Goal: Task Accomplishment & Management: Manage account settings

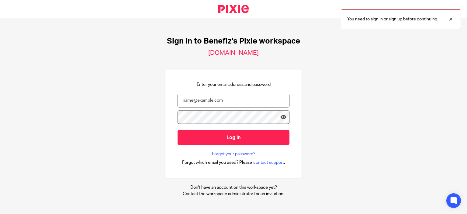
type input "renny.wickham@benefiz.co.uk"
click at [241, 136] on input "Log in" at bounding box center [233, 137] width 112 height 15
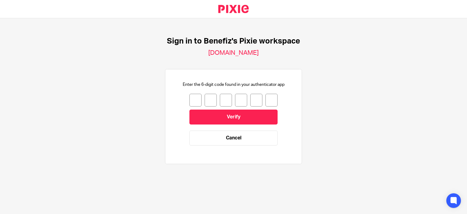
click at [189, 98] on input "number" at bounding box center [195, 100] width 12 height 13
type input "5"
type input "1"
type input "6"
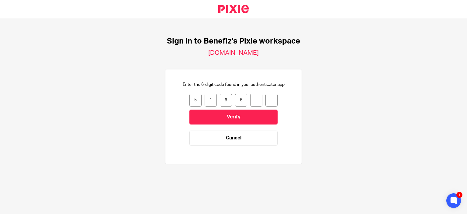
type input "3"
type input "5"
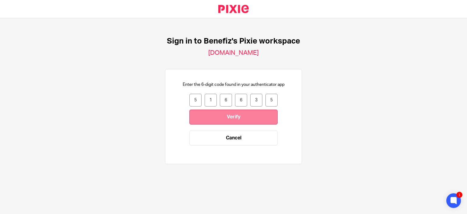
click at [263, 115] on input "Verify" at bounding box center [233, 116] width 88 height 15
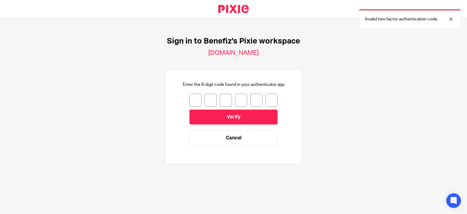
click at [189, 101] on input "number" at bounding box center [195, 100] width 12 height 13
type input "0"
type input "2"
type input "4"
type input "7"
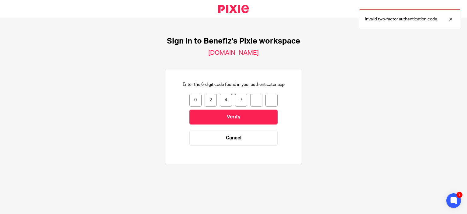
type input "0"
type input "8"
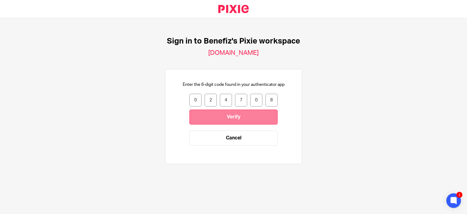
click at [212, 118] on input "Verify" at bounding box center [233, 116] width 88 height 15
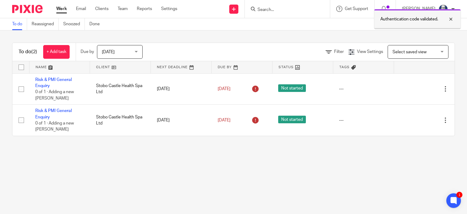
click at [451, 17] on div at bounding box center [446, 18] width 16 height 7
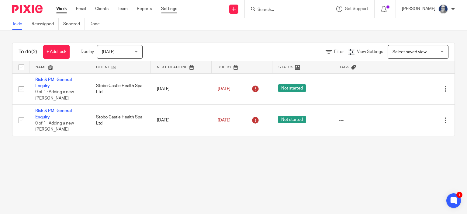
click at [176, 7] on link "Settings" at bounding box center [169, 9] width 16 height 6
